Goal: Task Accomplishment & Management: Complete application form

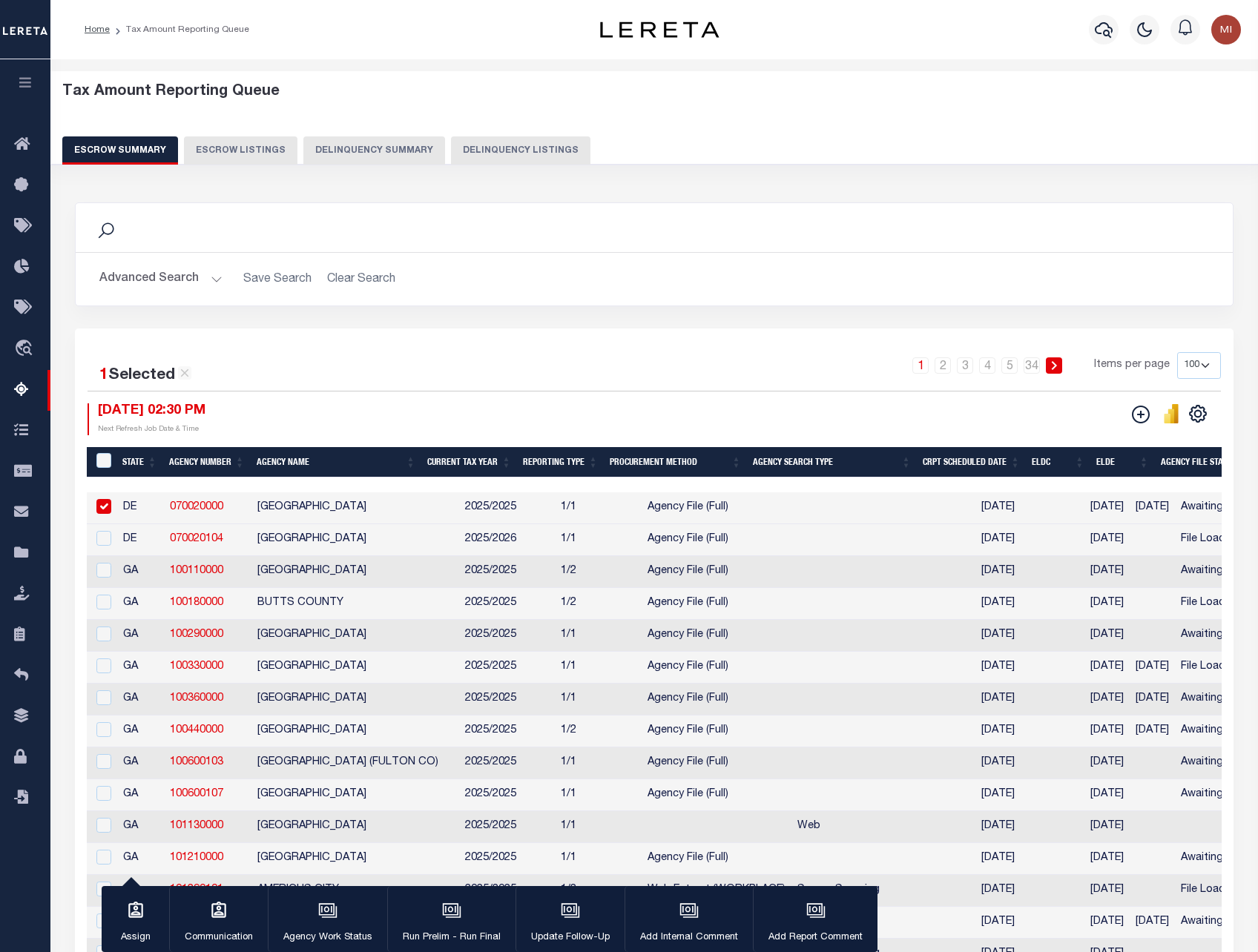
select select "100"
drag, startPoint x: 29, startPoint y: 86, endPoint x: 34, endPoint y: 99, distance: 13.9
click at [29, 86] on icon "button" at bounding box center [25, 82] width 17 height 14
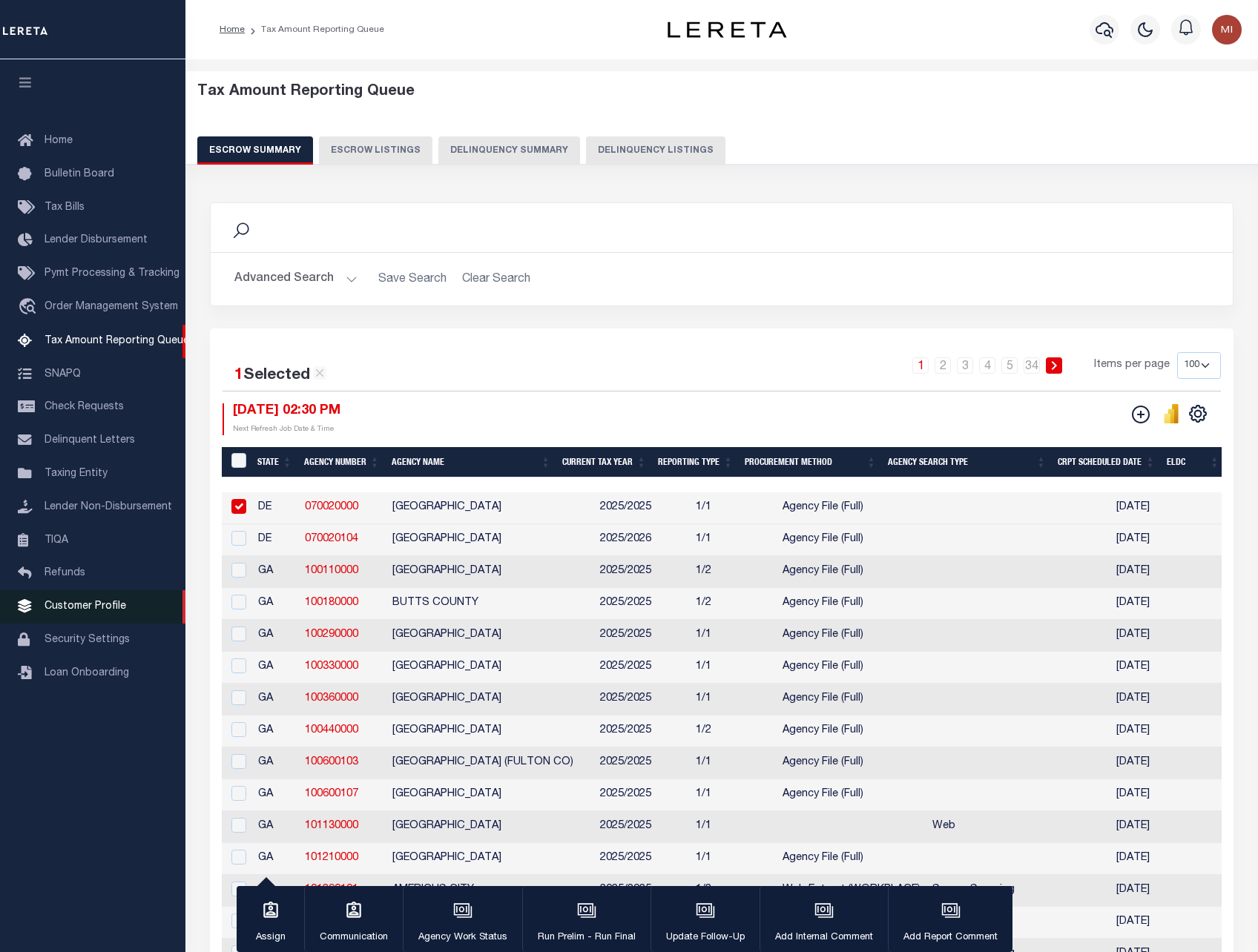
click at [90, 612] on span "Customer Profile" at bounding box center [85, 606] width 81 height 10
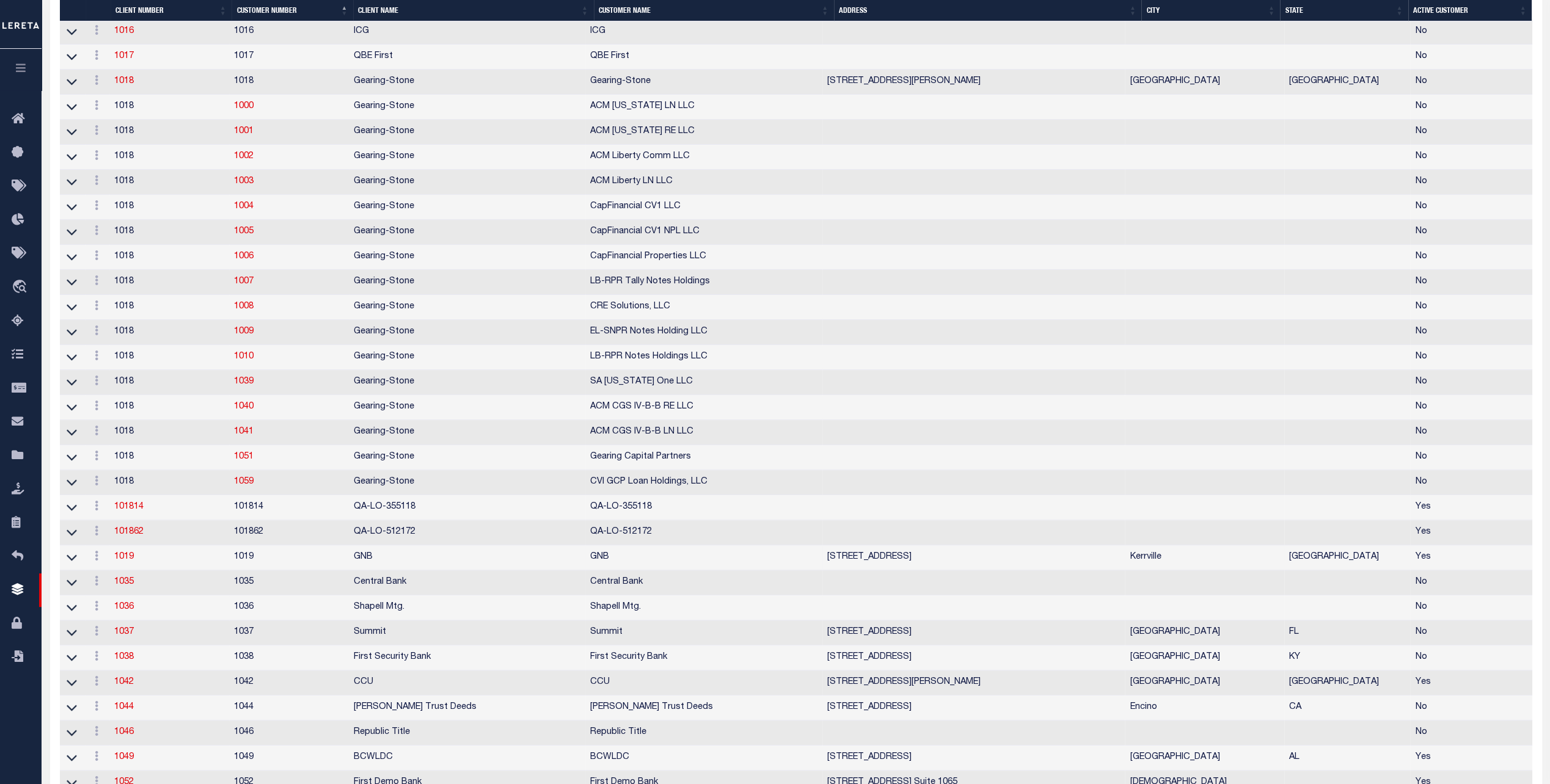
scroll to position [428, 0]
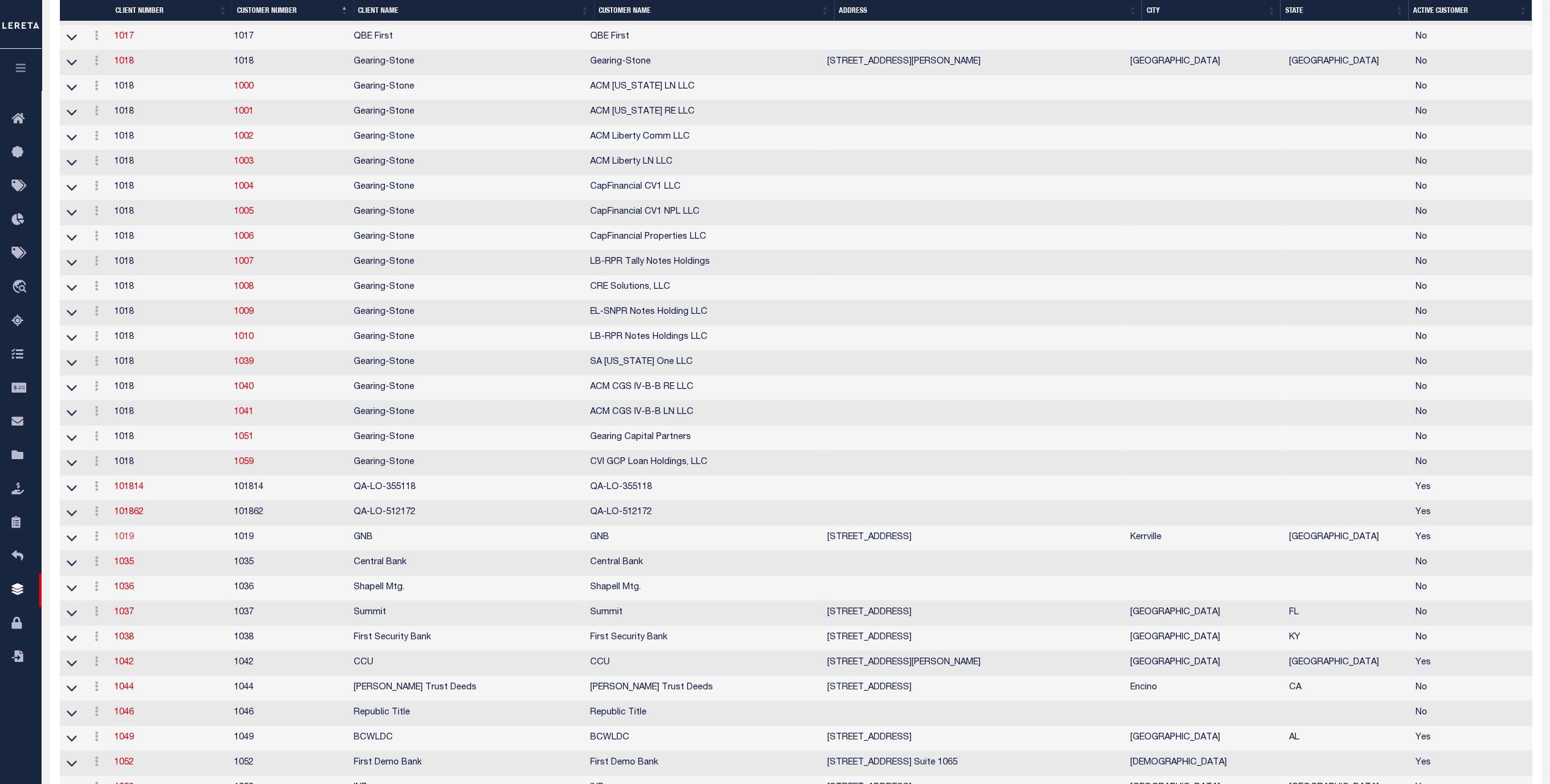
click at [128, 542] on link "1019" at bounding box center [124, 537] width 20 height 9
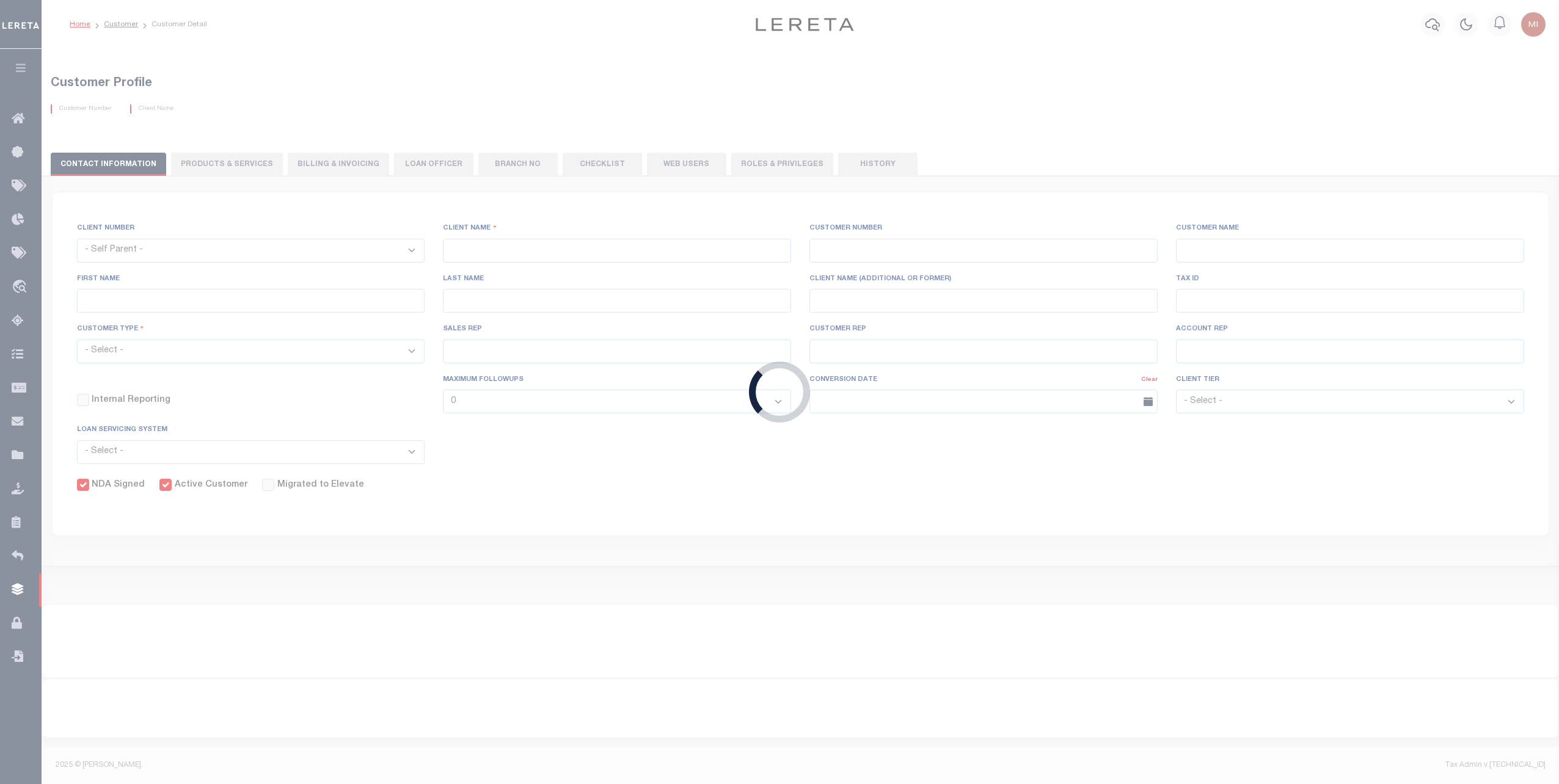
select select
type input "GNB"
type input "1019"
type input "GNB"
type input "Michelle"
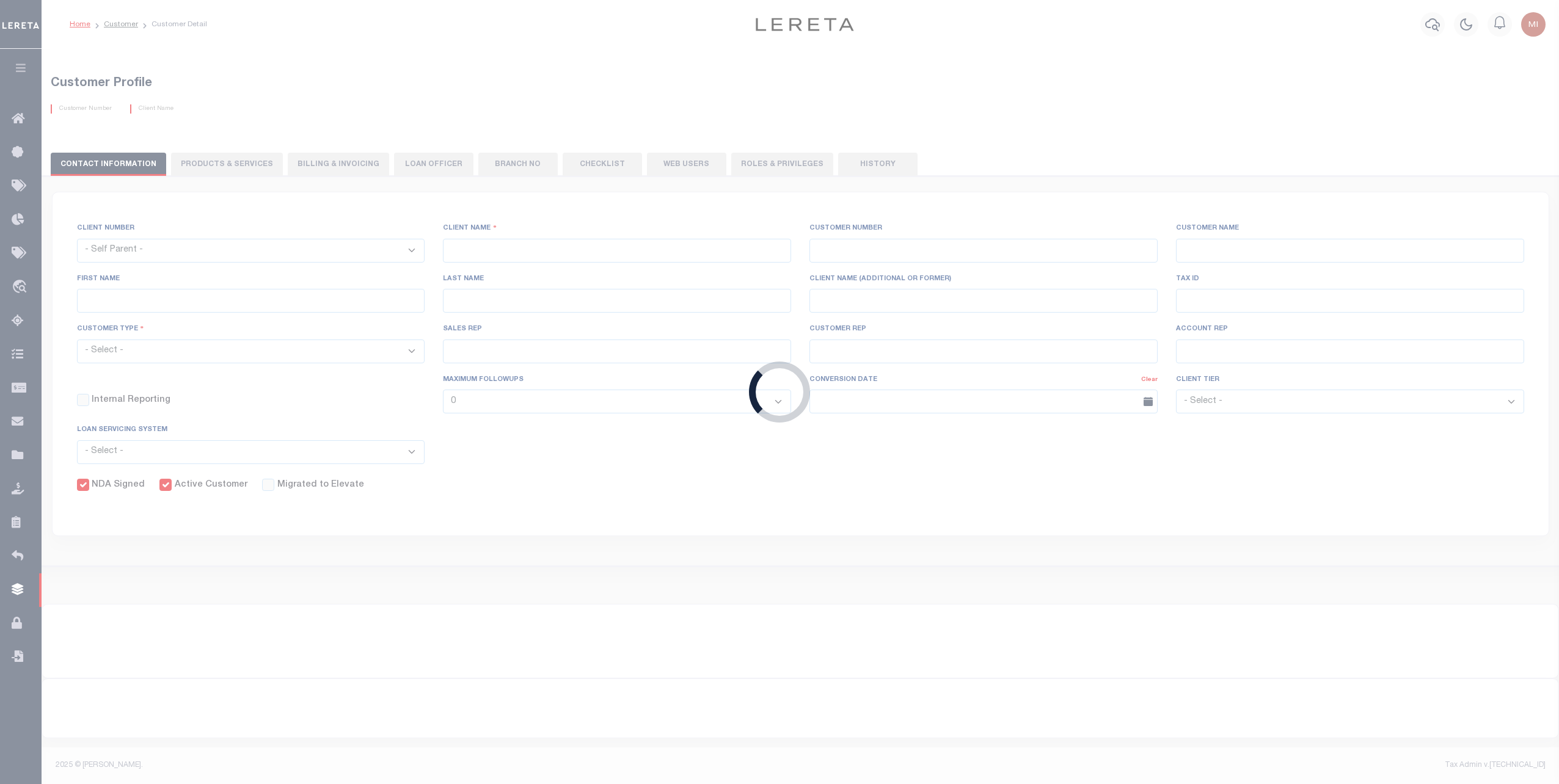
type input "Gray"
select select "Mixed Portfolio"
type input "Paula Kitchens"
type input "Tony Targhetta"
checkbox input "true"
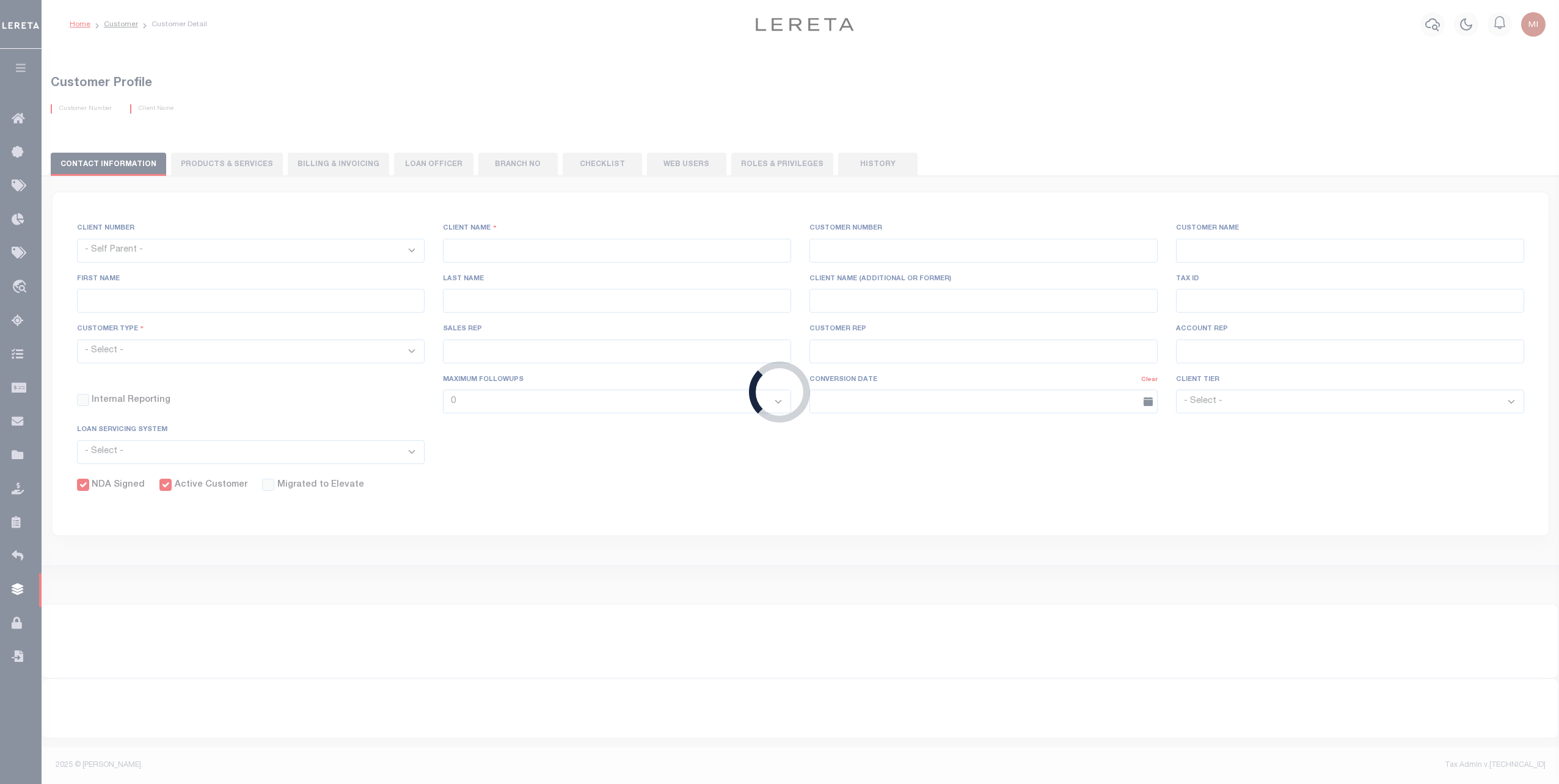
checkbox input "true"
select select
type textarea "$1 per parcel per month tracking fee"
type input "0"
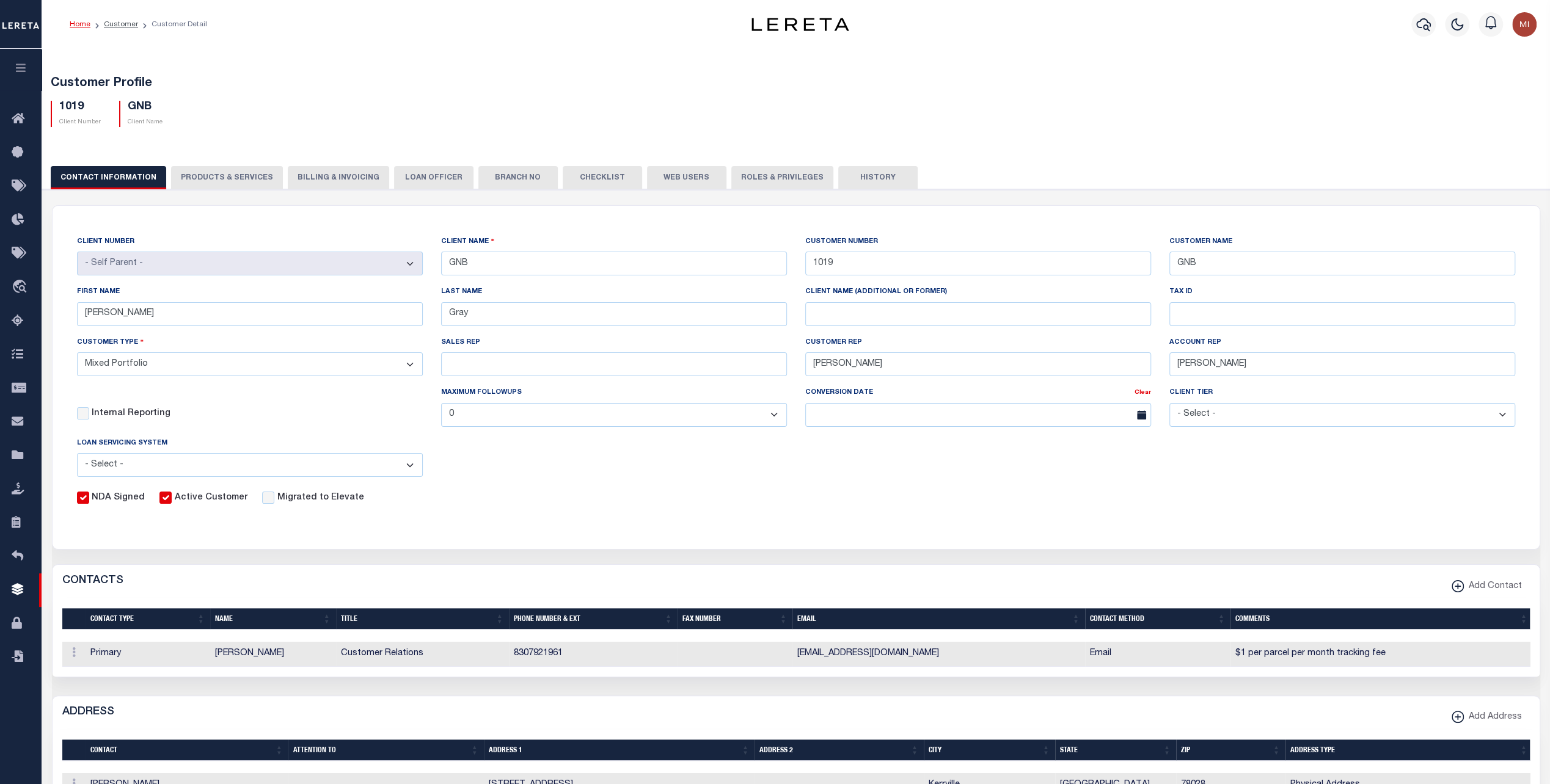
click at [237, 184] on button "PRODUCTS & SERVICES" at bounding box center [227, 177] width 112 height 23
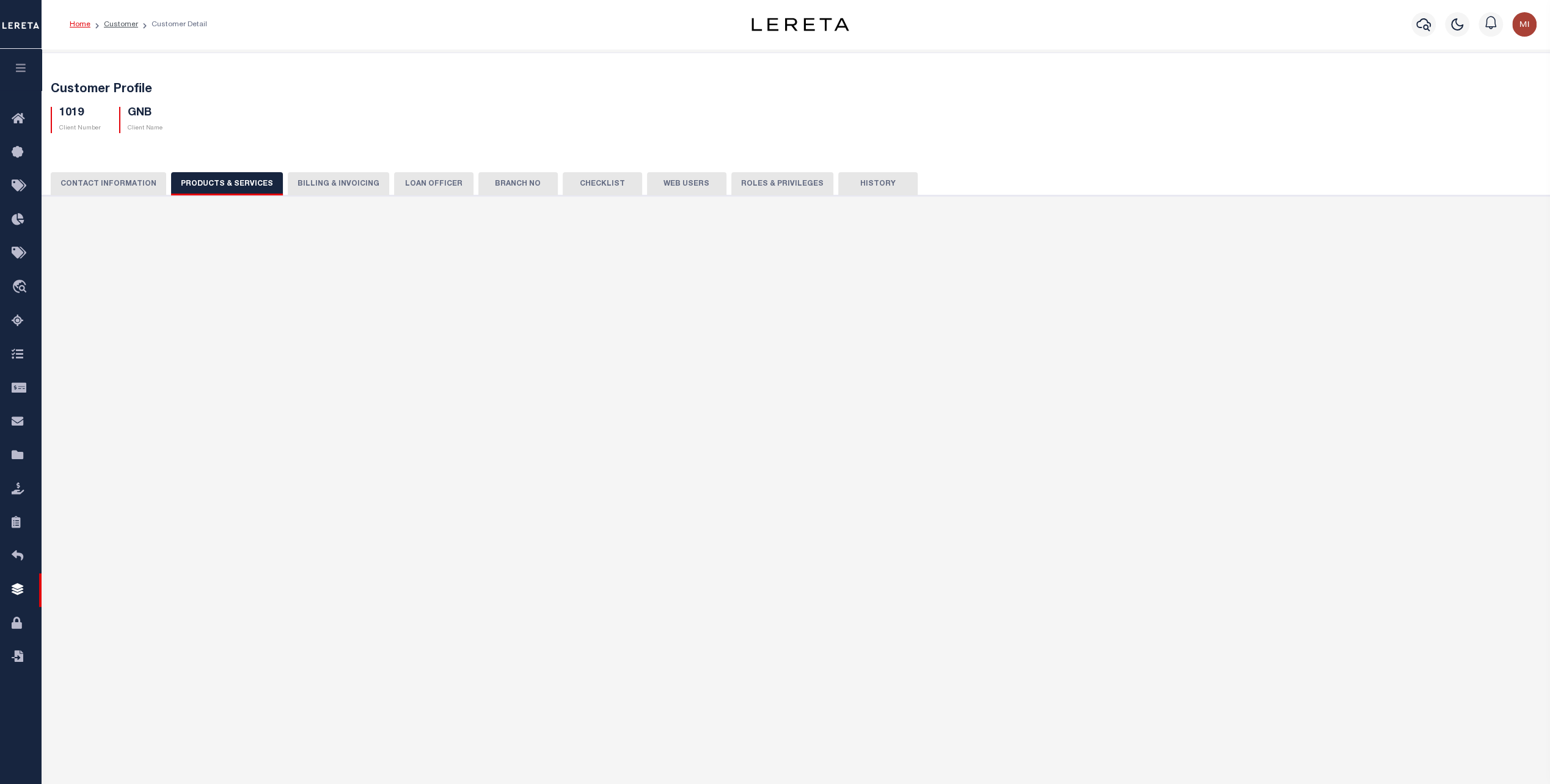
select select "STX"
radio input "true"
checkbox input "true"
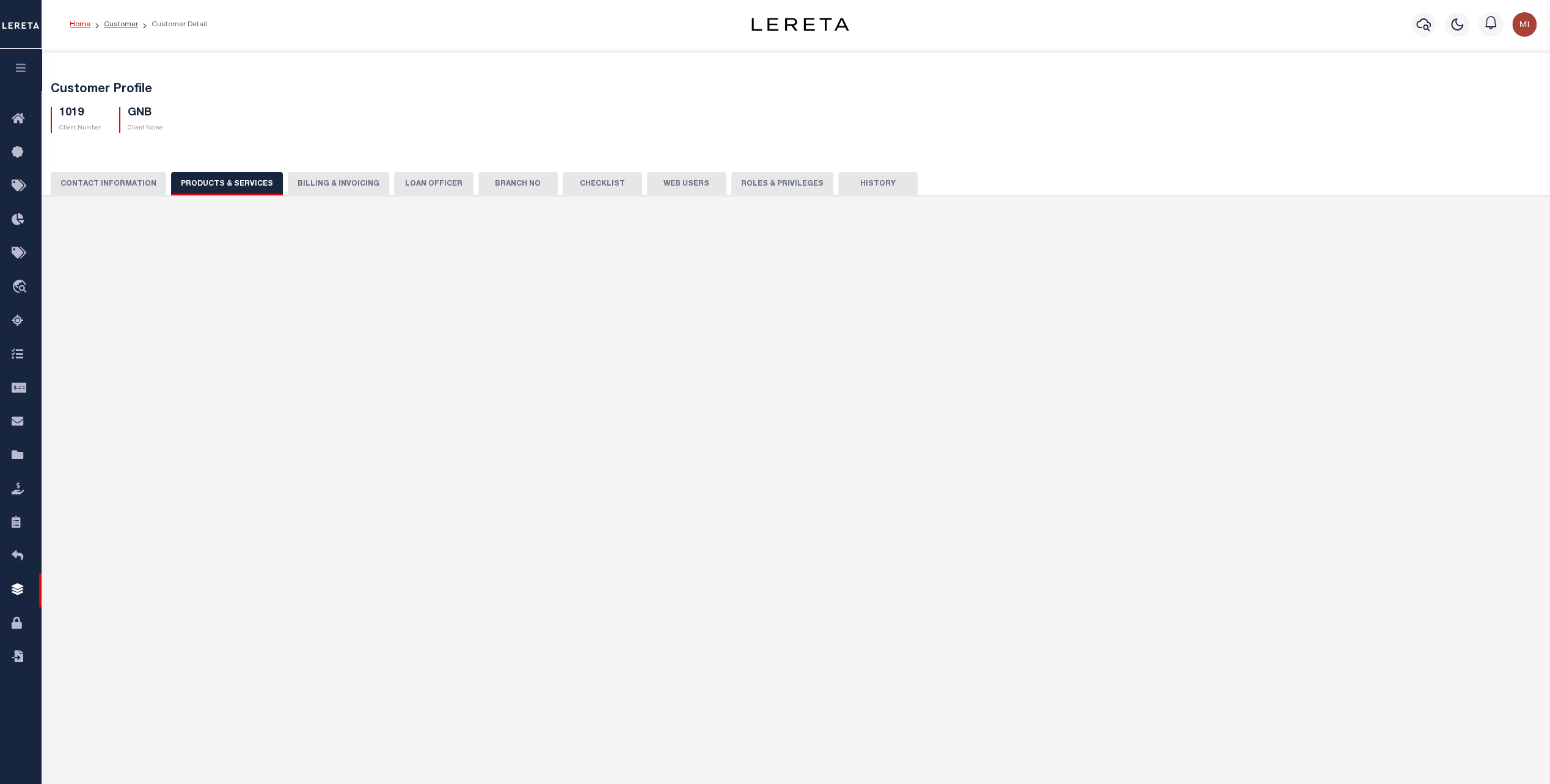
checkbox input "true"
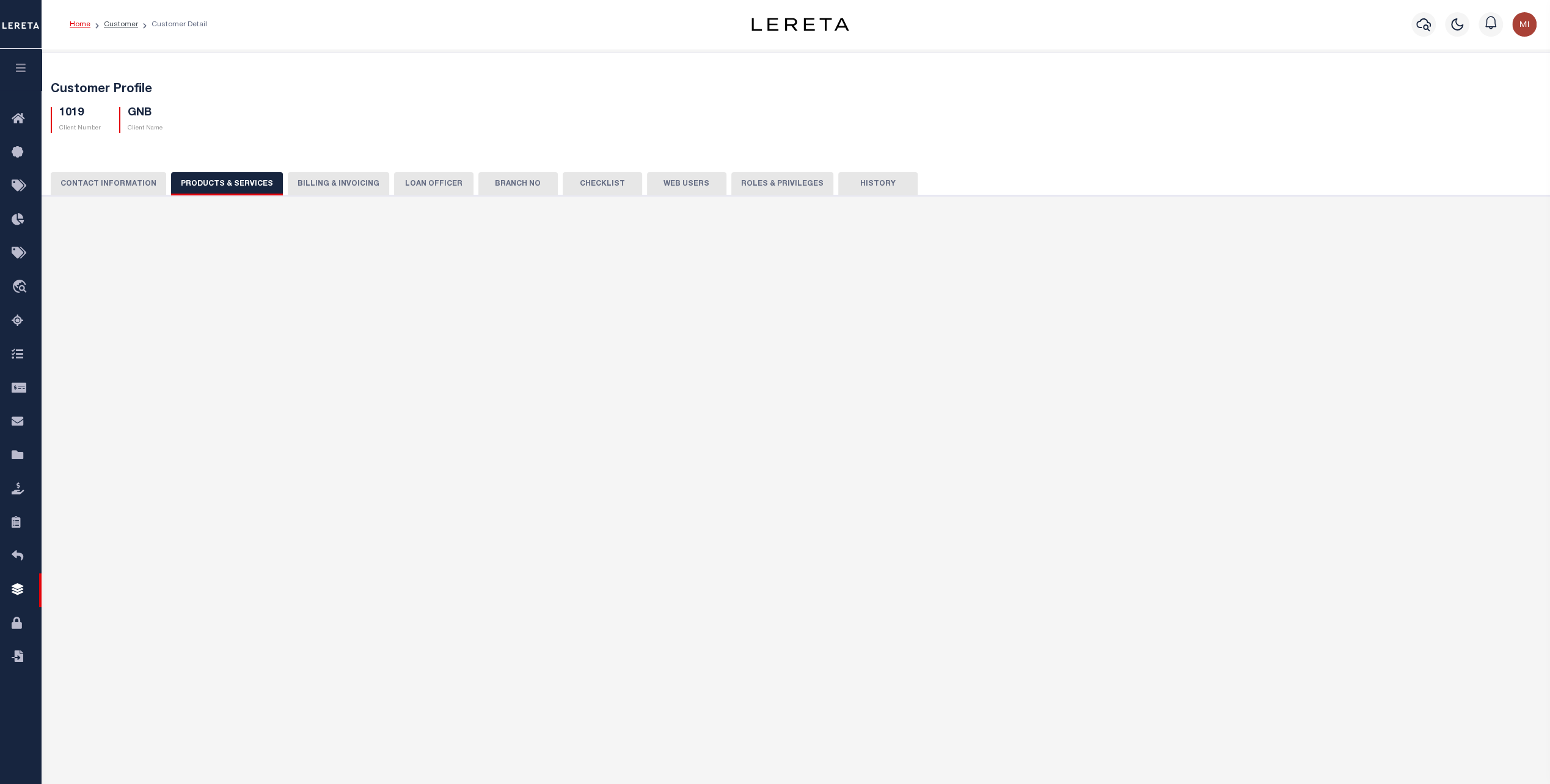
checkbox input "true"
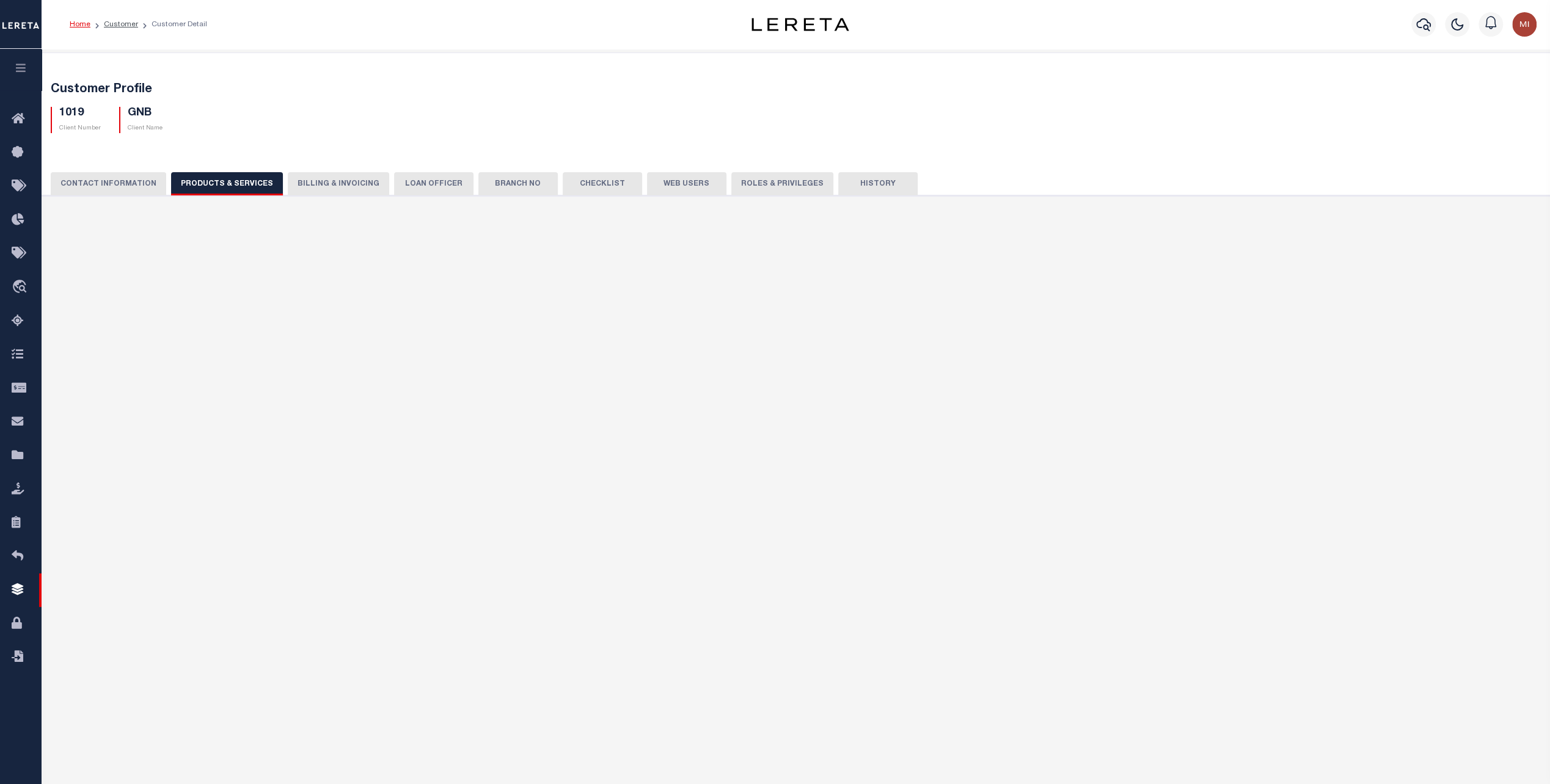
checkbox input "true"
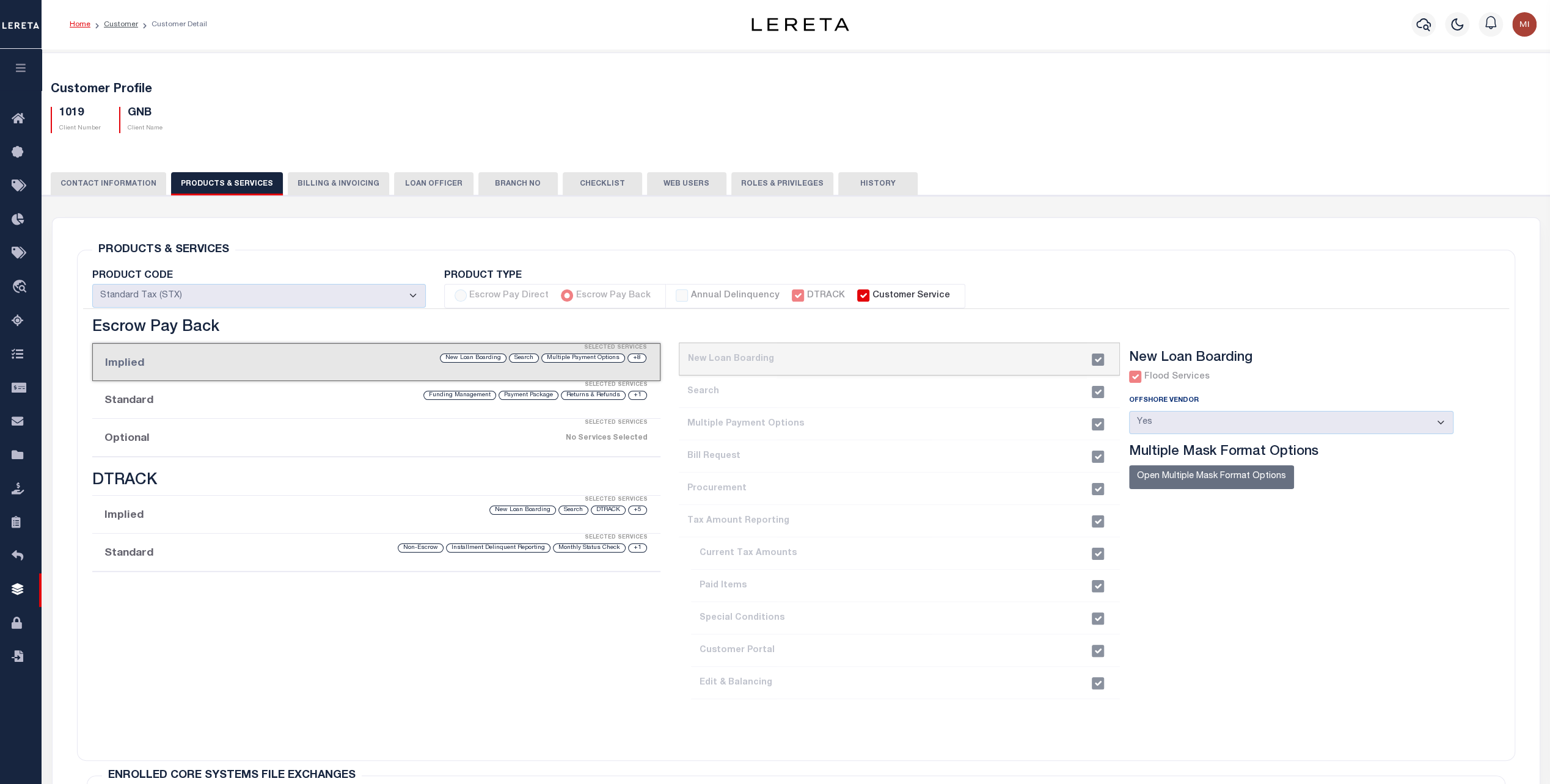
click at [861, 181] on button "History" at bounding box center [877, 184] width 79 height 23
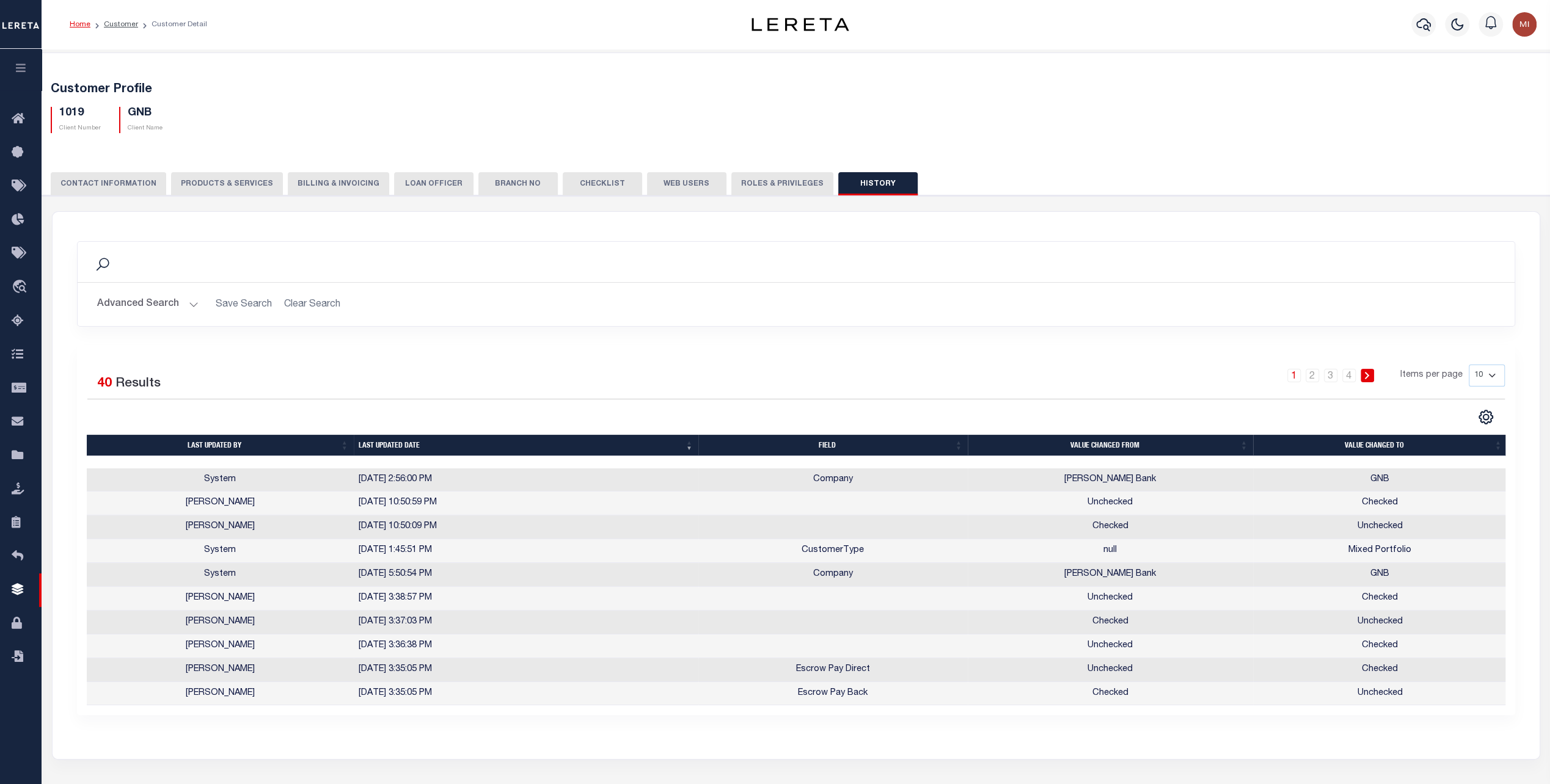
click at [192, 184] on button "PRODUCTS & SERVICES" at bounding box center [227, 184] width 112 height 23
select select "STX"
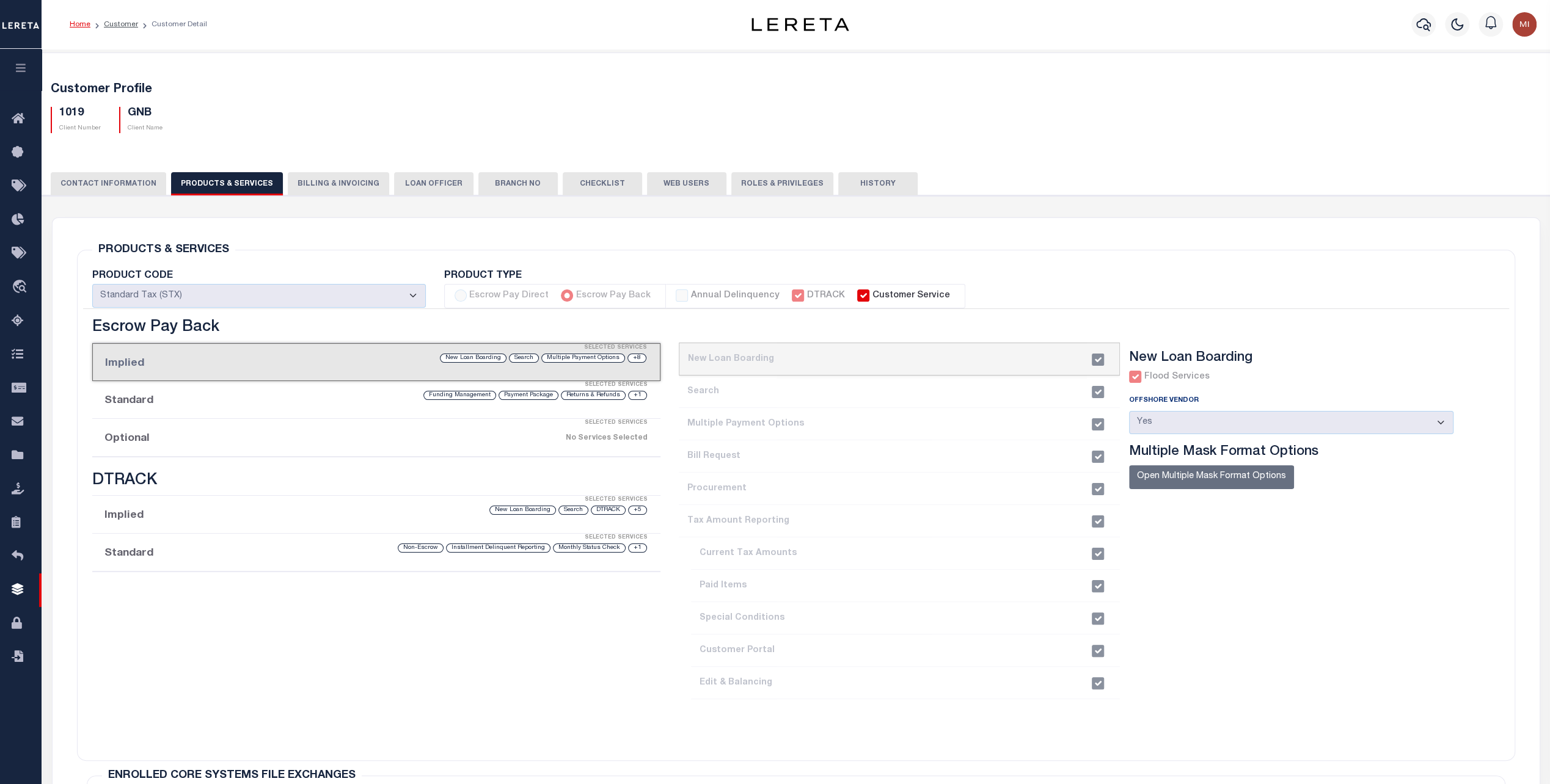
click at [695, 297] on label "Annual Delinquency" at bounding box center [735, 296] width 89 height 13
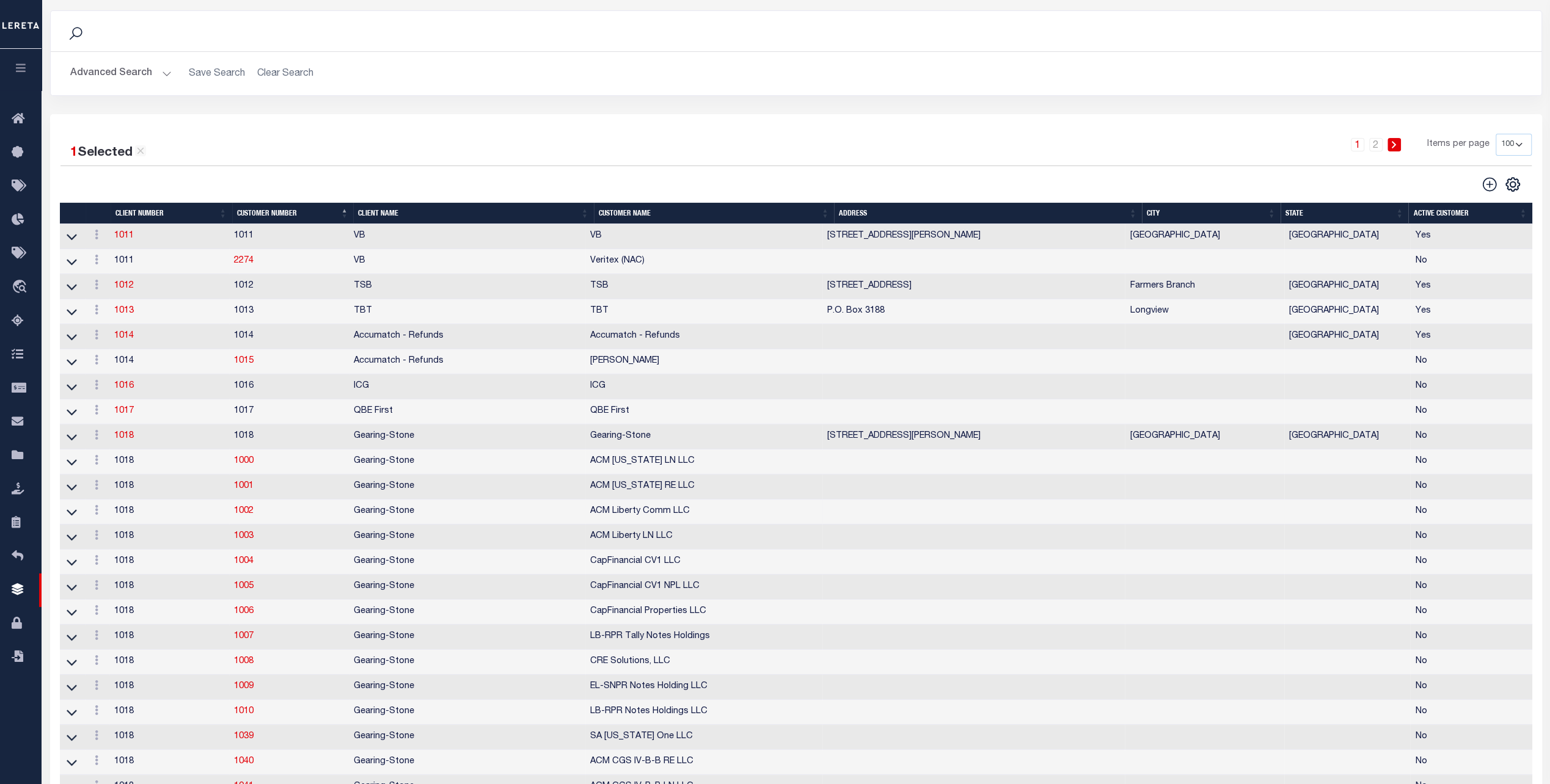
scroll to position [10, 0]
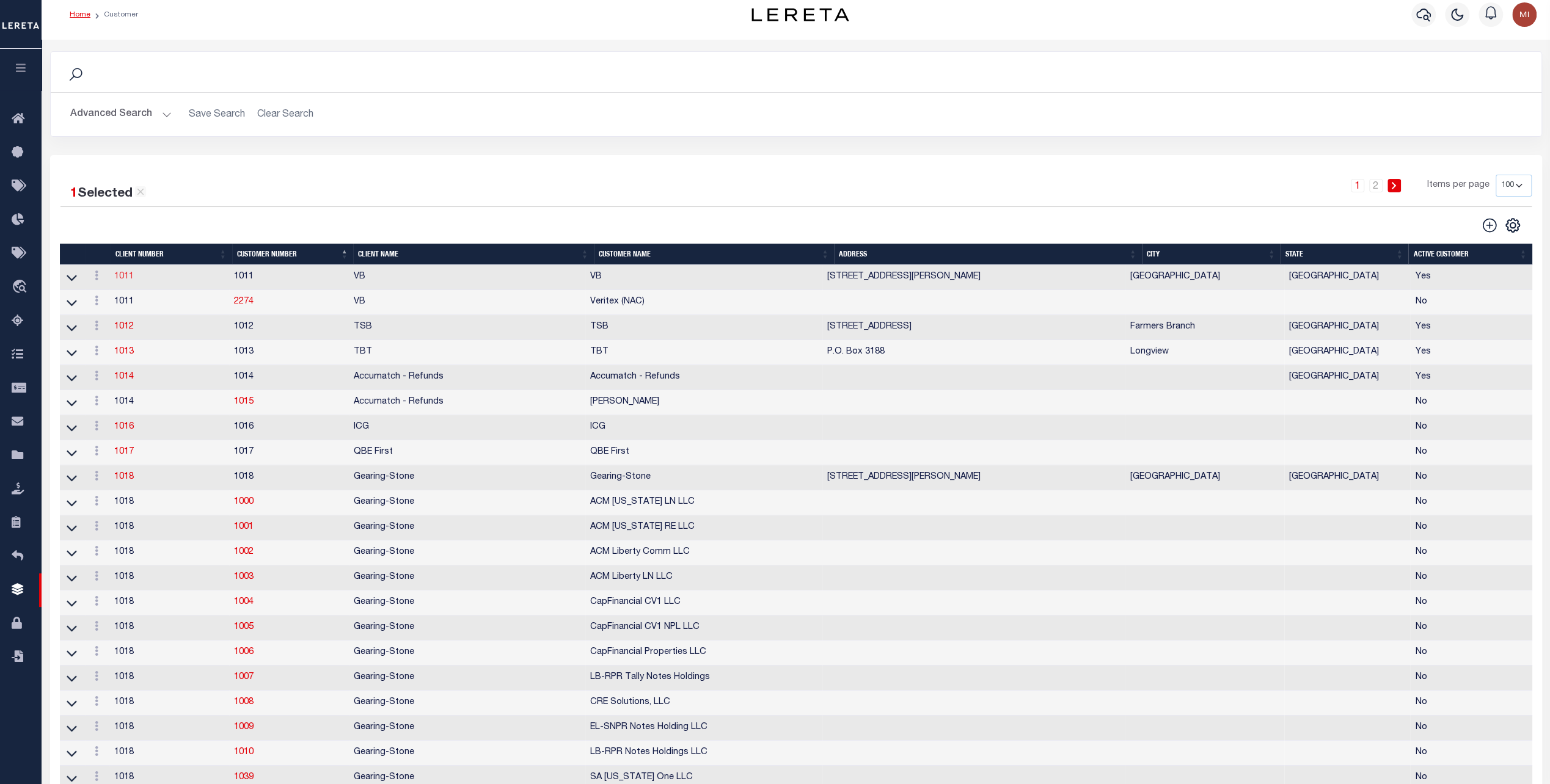
click at [122, 275] on link "1011" at bounding box center [124, 276] width 20 height 9
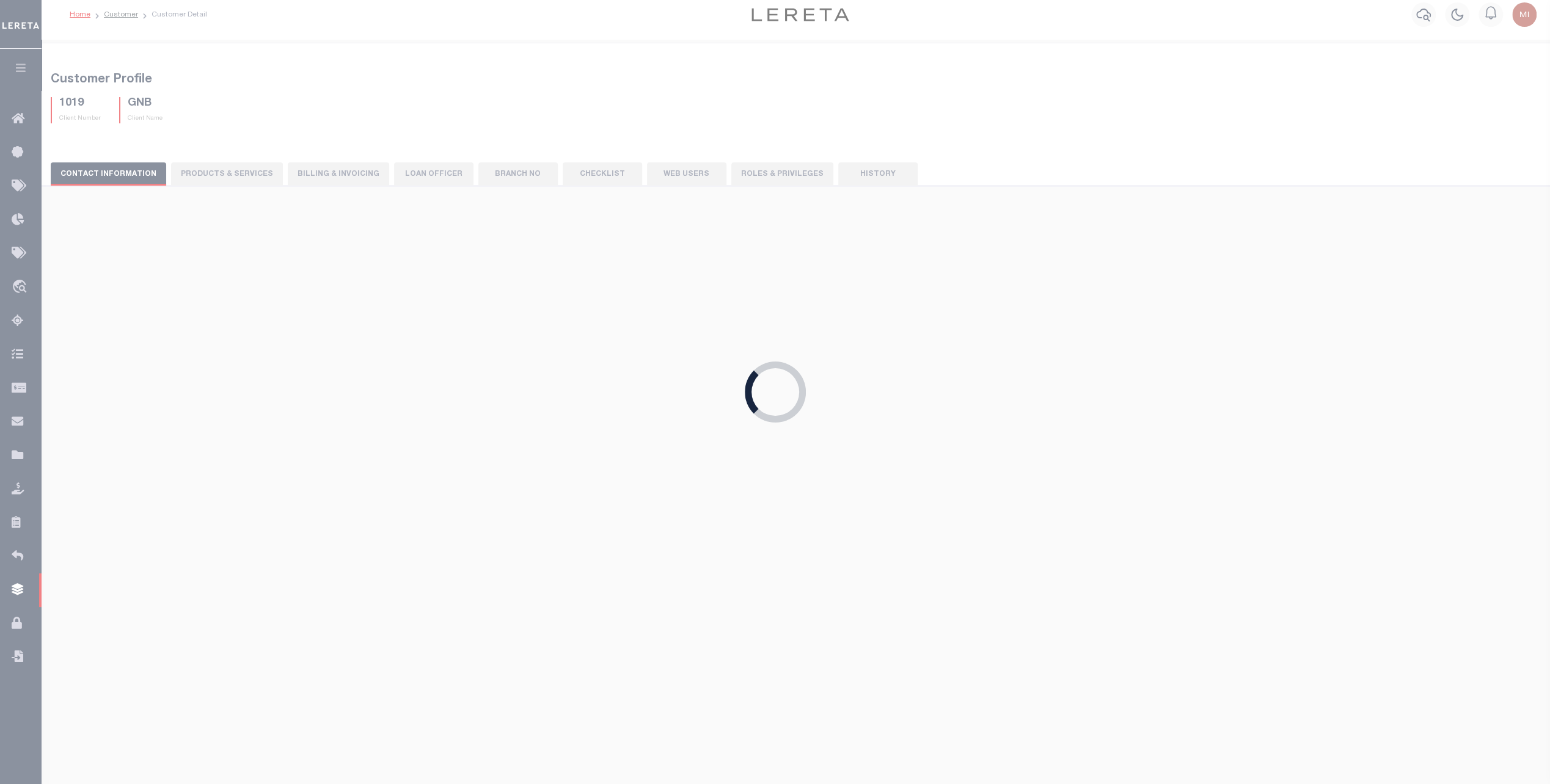
select select "1011"
type input "VB"
type input "1011"
type input "VB"
type input "Guy"
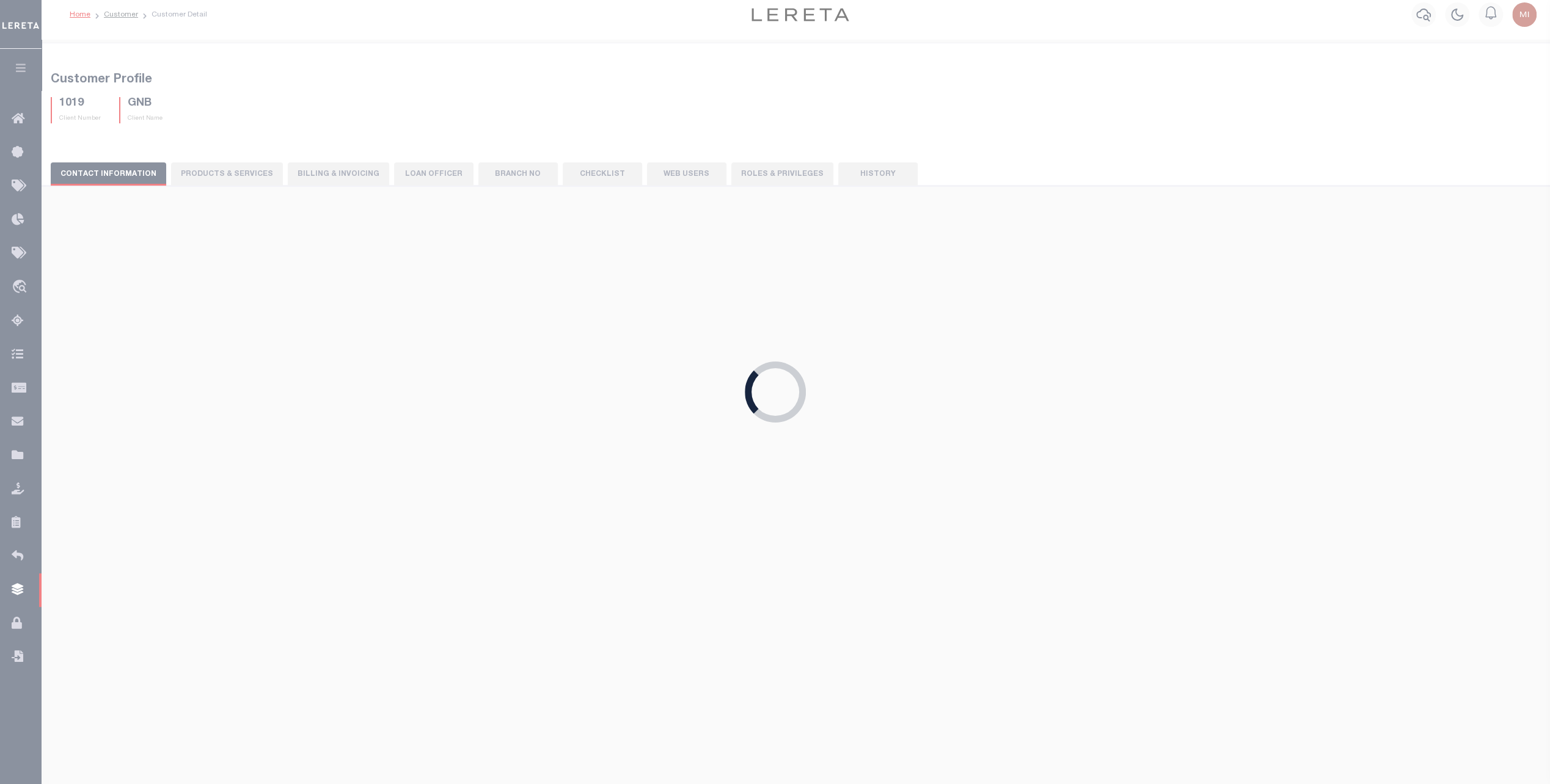
type input "Madison"
type input "Beth Wiebe"
type input "11/17/2022"
select select "Tier 3"
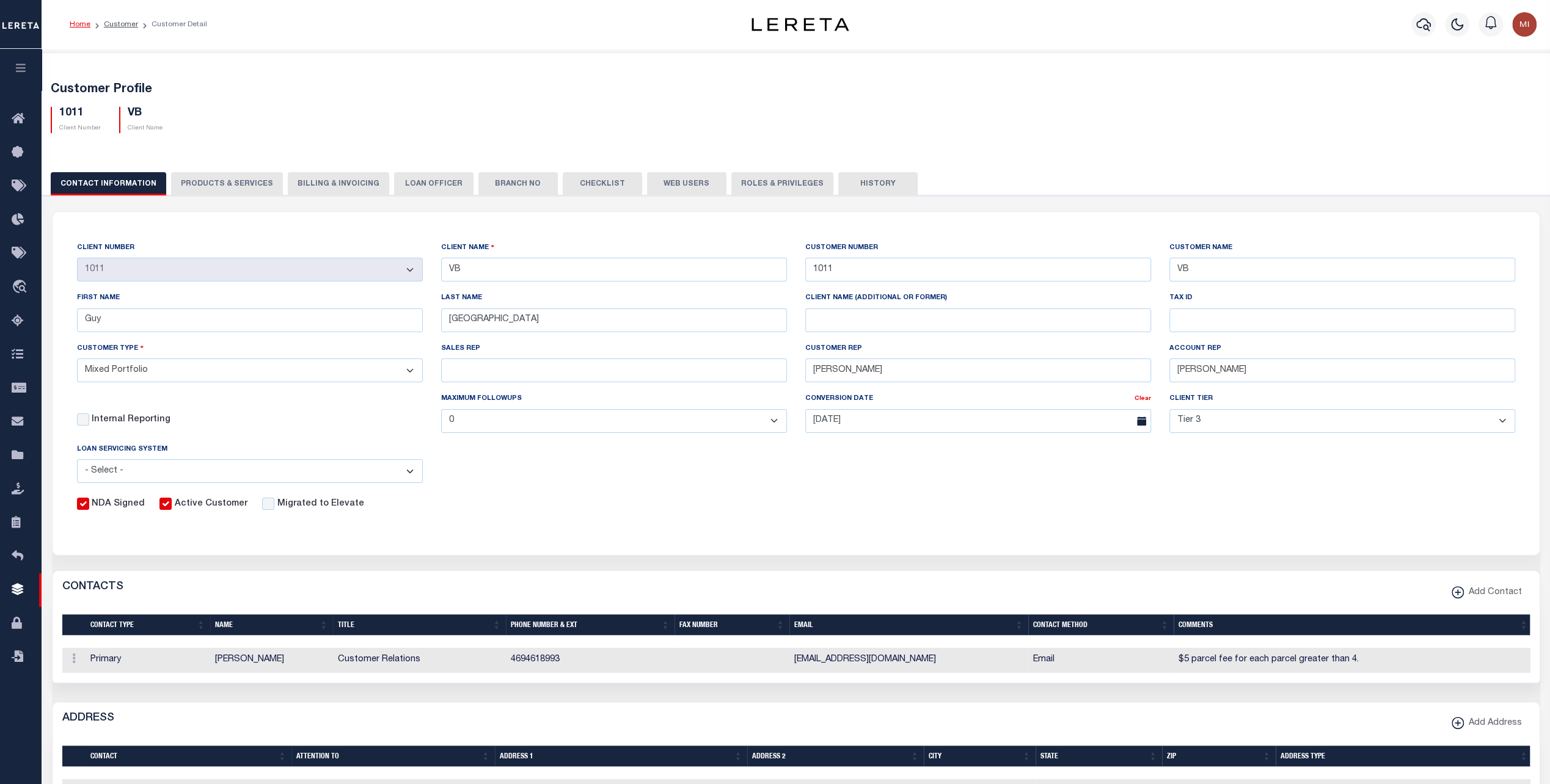
click at [240, 189] on button "PRODUCTS & SERVICES" at bounding box center [227, 184] width 112 height 23
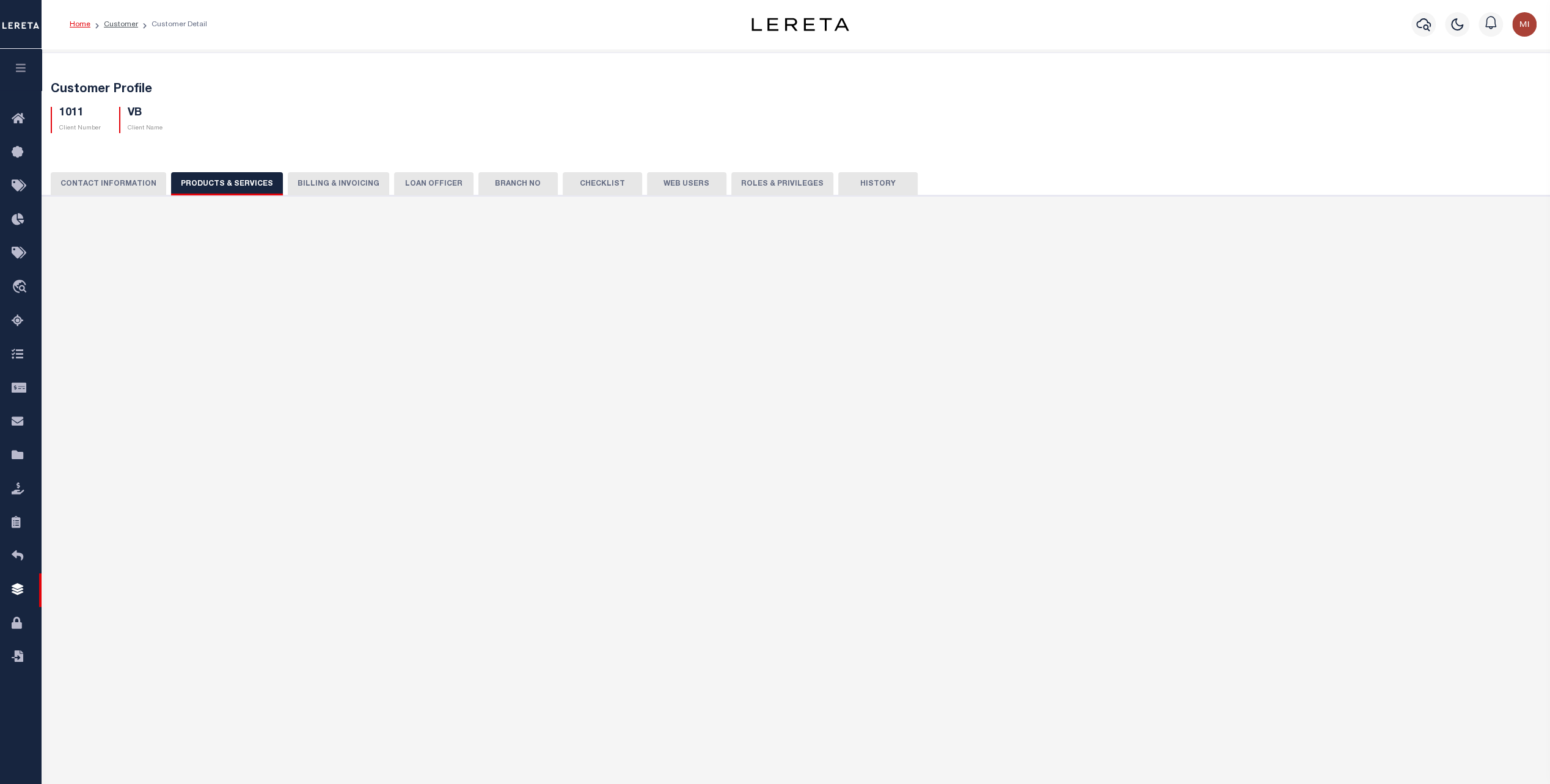
select select "STX"
